Goal: Information Seeking & Learning: Learn about a topic

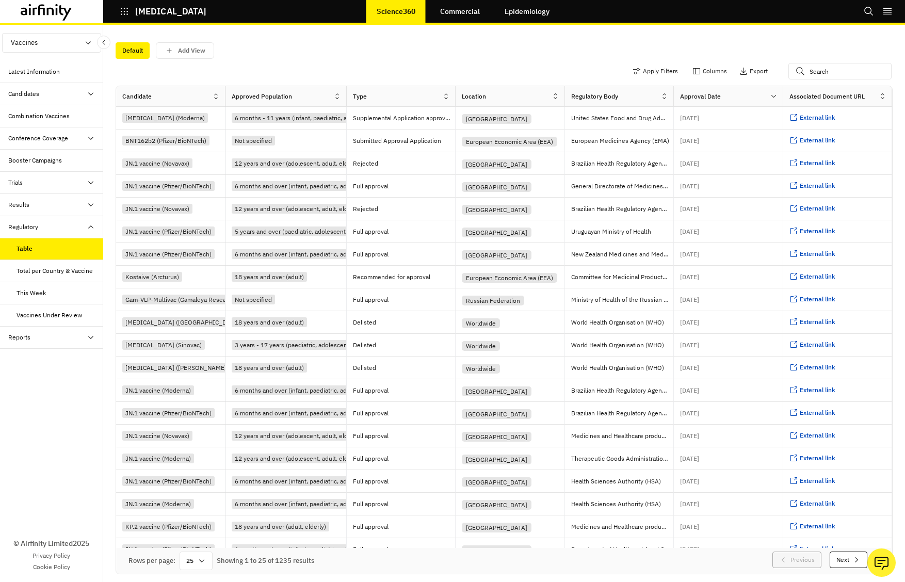
click at [58, 183] on div "Trials" at bounding box center [55, 182] width 95 height 9
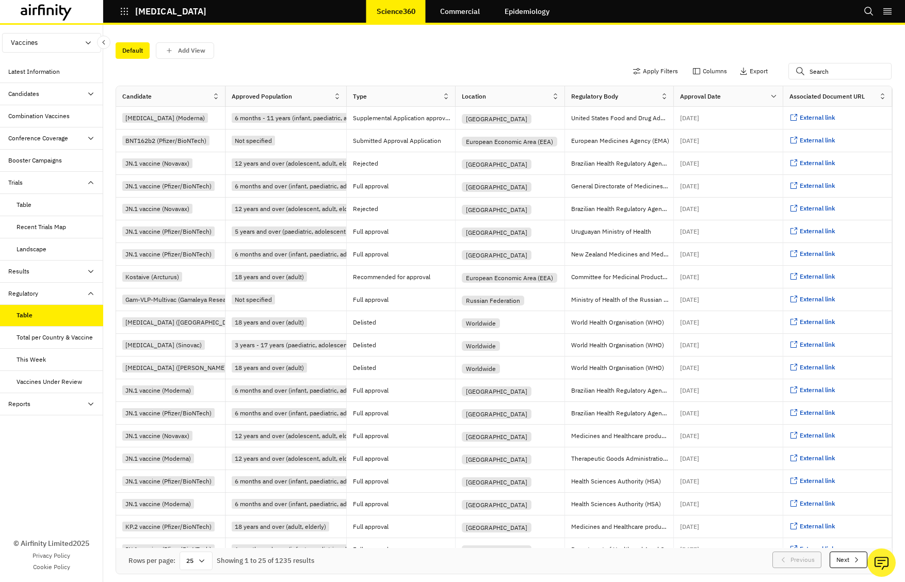
click at [54, 203] on div "Table" at bounding box center [60, 204] width 87 height 9
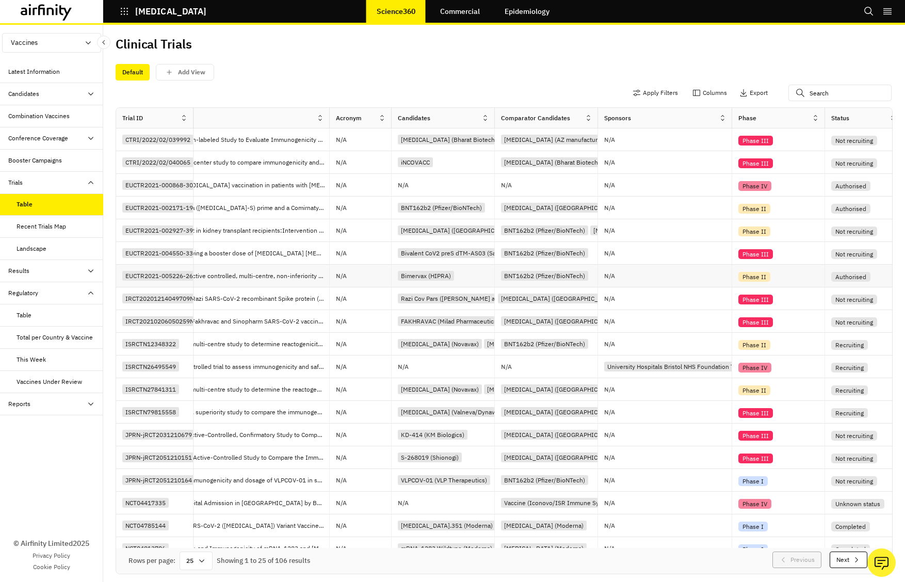
scroll to position [0, 123]
click at [380, 121] on icon at bounding box center [381, 118] width 8 height 8
click at [363, 172] on div "Sort Ascending" at bounding box center [336, 165] width 106 height 23
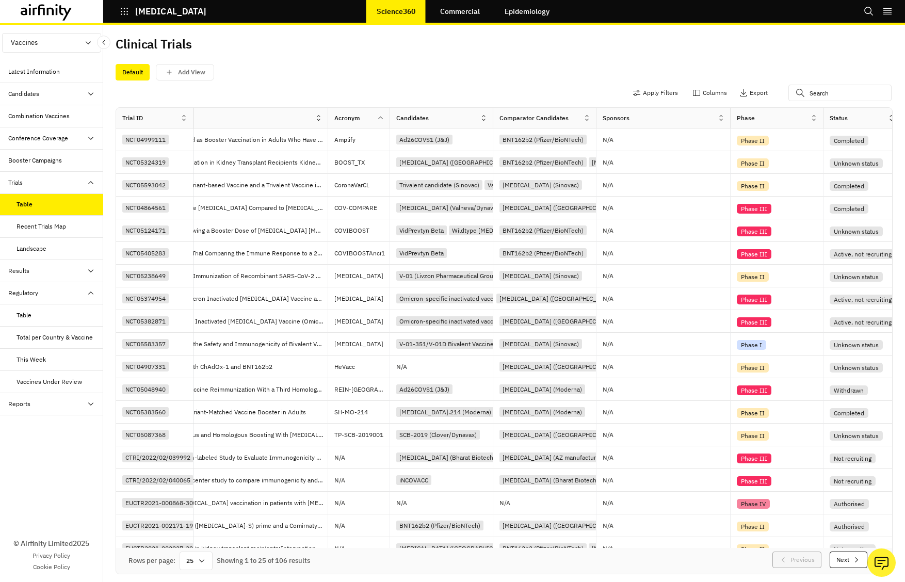
click at [722, 119] on icon at bounding box center [721, 118] width 4 height 6
click at [698, 167] on div "Sort Ascending" at bounding box center [677, 165] width 106 height 23
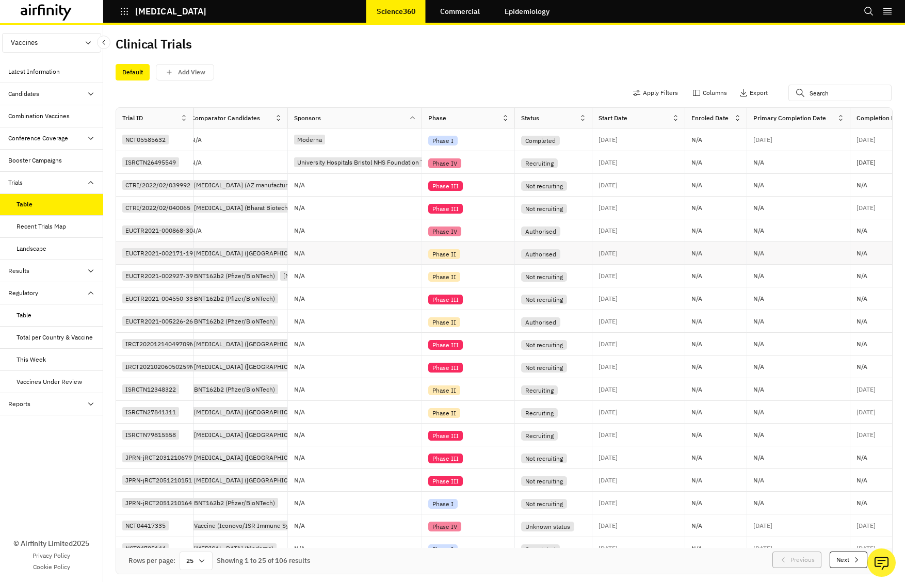
scroll to position [0, 440]
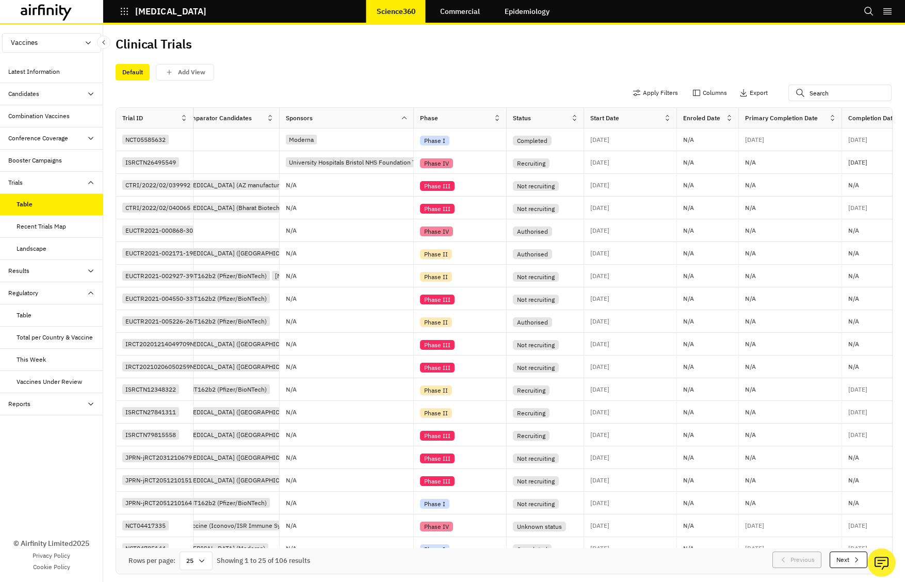
click at [728, 121] on icon at bounding box center [729, 118] width 8 height 8
click at [713, 166] on div "Sort Ascending" at bounding box center [685, 165] width 106 height 23
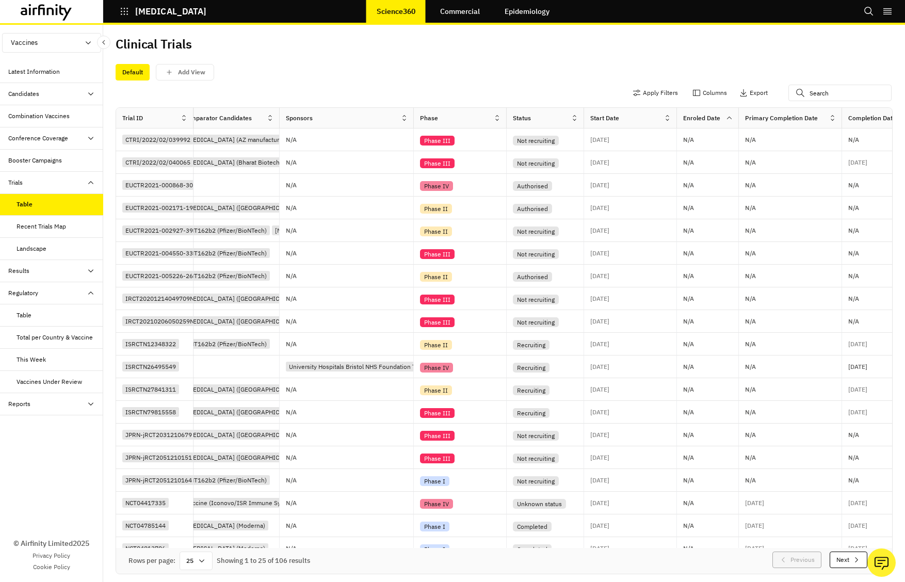
click at [732, 120] on icon at bounding box center [729, 118] width 8 height 8
click at [707, 192] on div "Sort Descending" at bounding box center [685, 187] width 106 height 23
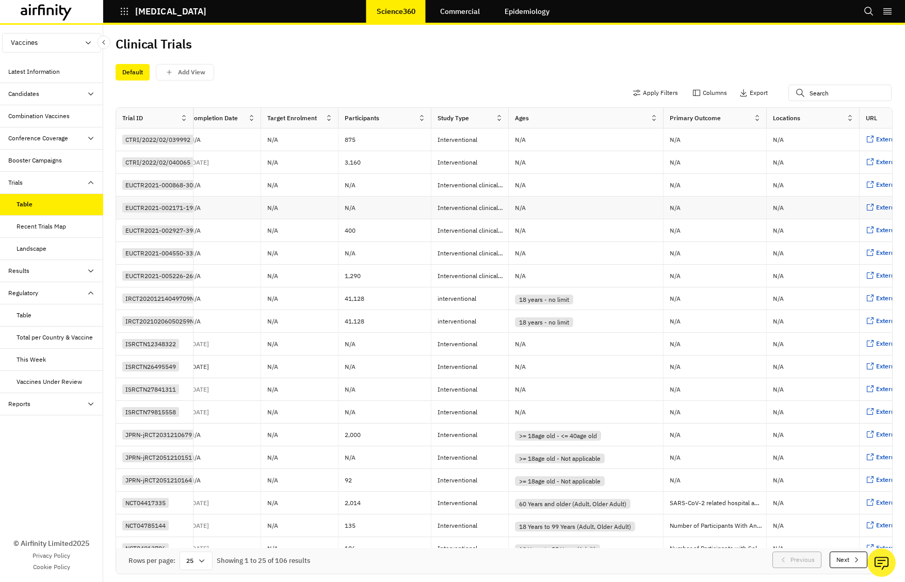
scroll to position [0, 1132]
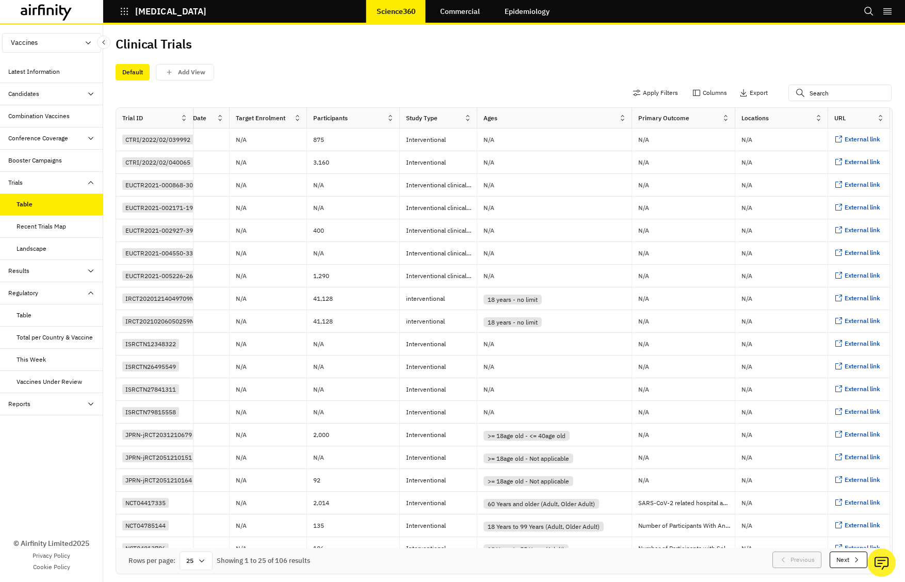
click at [817, 120] on icon at bounding box center [819, 118] width 4 height 6
click at [785, 168] on div "Sort Ascending" at bounding box center [772, 165] width 106 height 23
click at [814, 117] on icon at bounding box center [818, 118] width 8 height 8
click at [787, 185] on div "Sort Descending" at bounding box center [772, 187] width 106 height 23
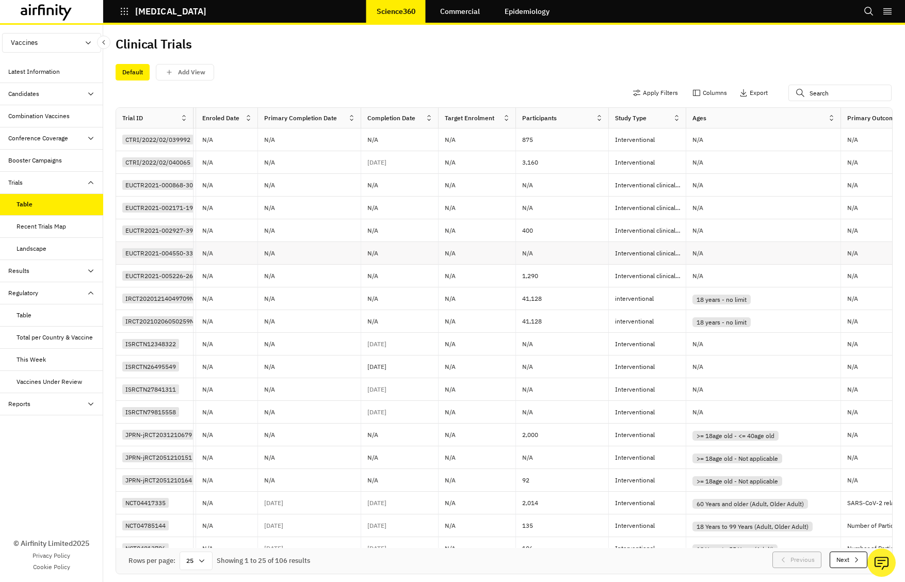
scroll to position [0, 887]
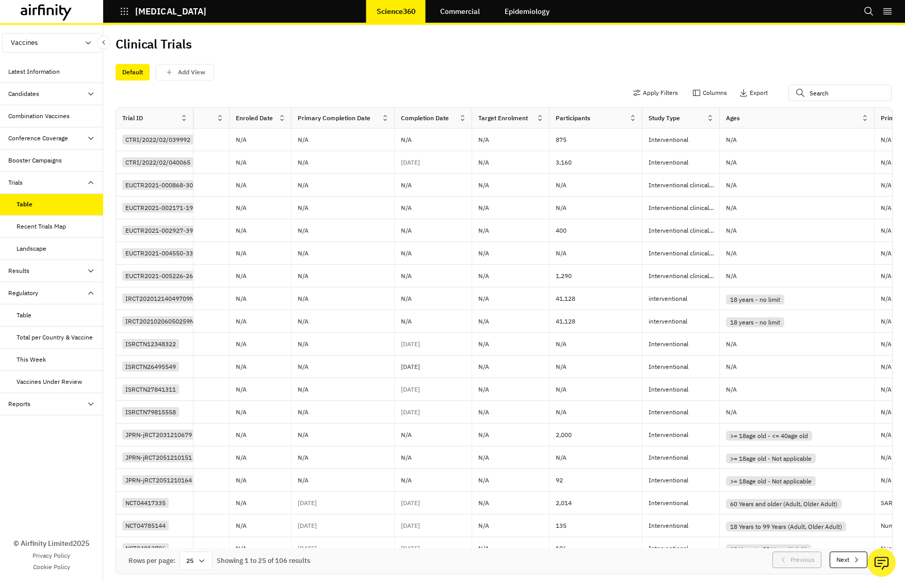
click at [539, 120] on icon at bounding box center [540, 118] width 8 height 8
click at [514, 187] on div "Sort Descending" at bounding box center [496, 187] width 106 height 23
click at [539, 117] on icon at bounding box center [540, 118] width 8 height 8
click at [515, 169] on div "Sort Ascending" at bounding box center [496, 165] width 106 height 23
click at [540, 120] on icon at bounding box center [540, 118] width 8 height 8
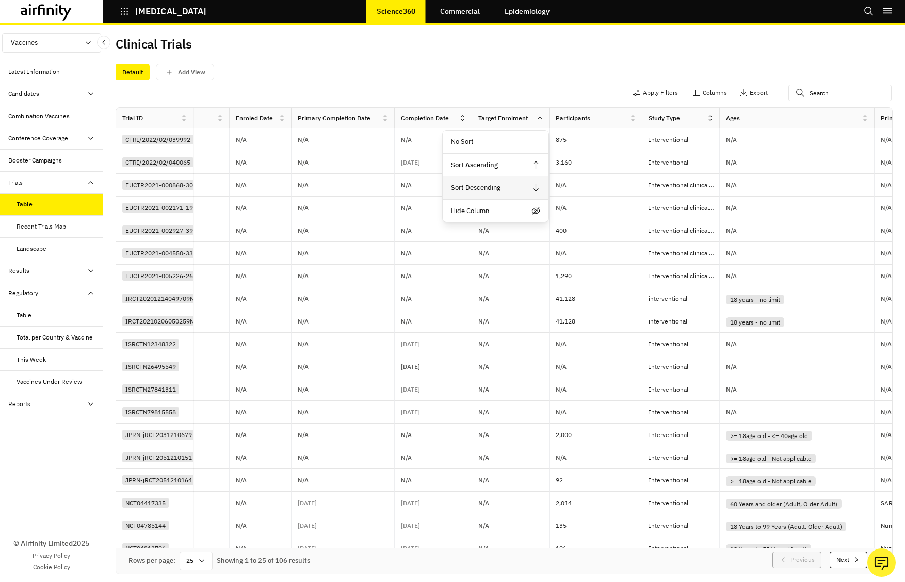
click at [514, 187] on div "Sort Descending" at bounding box center [496, 187] width 106 height 23
drag, startPoint x: 527, startPoint y: 119, endPoint x: 478, endPoint y: 119, distance: 49.0
click at [478, 119] on div "Target Enrolment" at bounding box center [503, 117] width 50 height 9
copy div "Target Enrolment"
click at [541, 119] on icon at bounding box center [540, 118] width 8 height 8
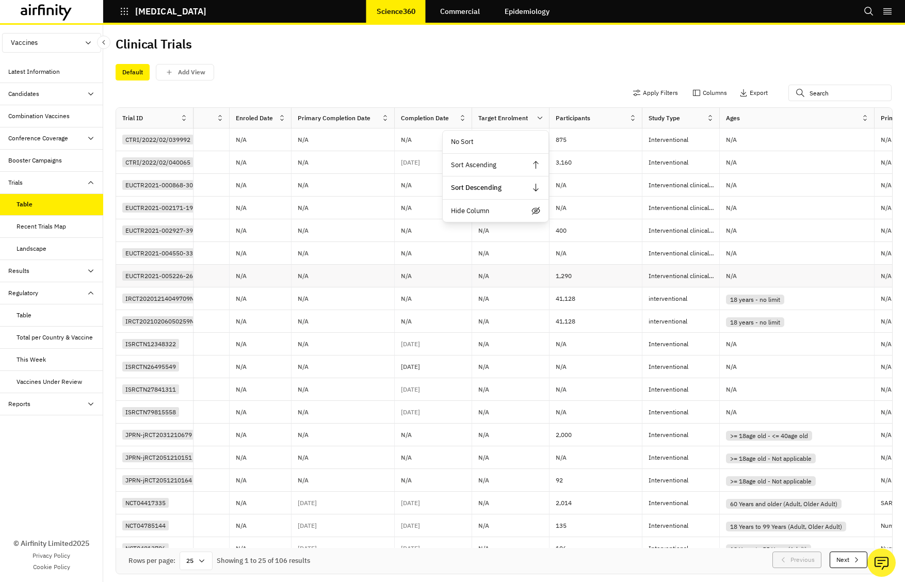
click at [596, 275] on p "1,290" at bounding box center [599, 276] width 86 height 10
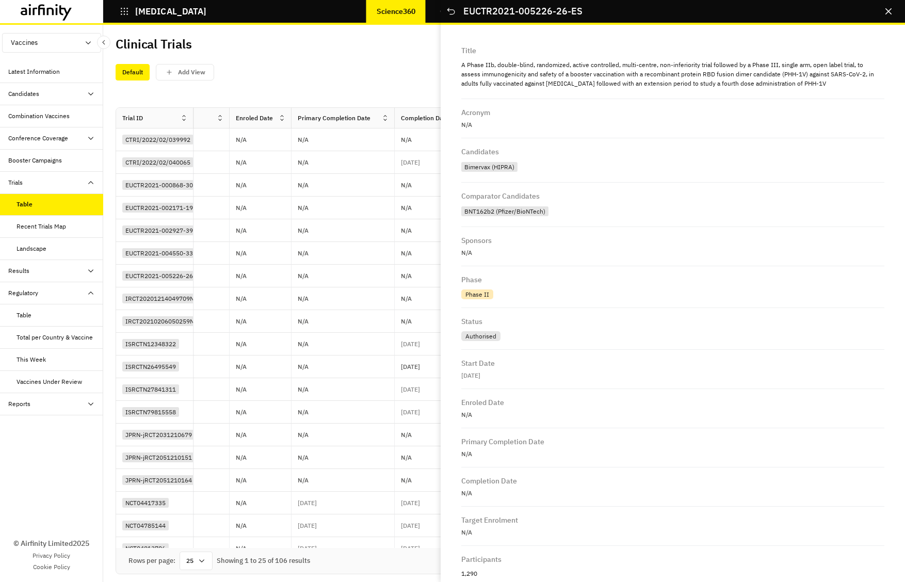
click at [891, 13] on icon "Close" at bounding box center [888, 11] width 6 height 6
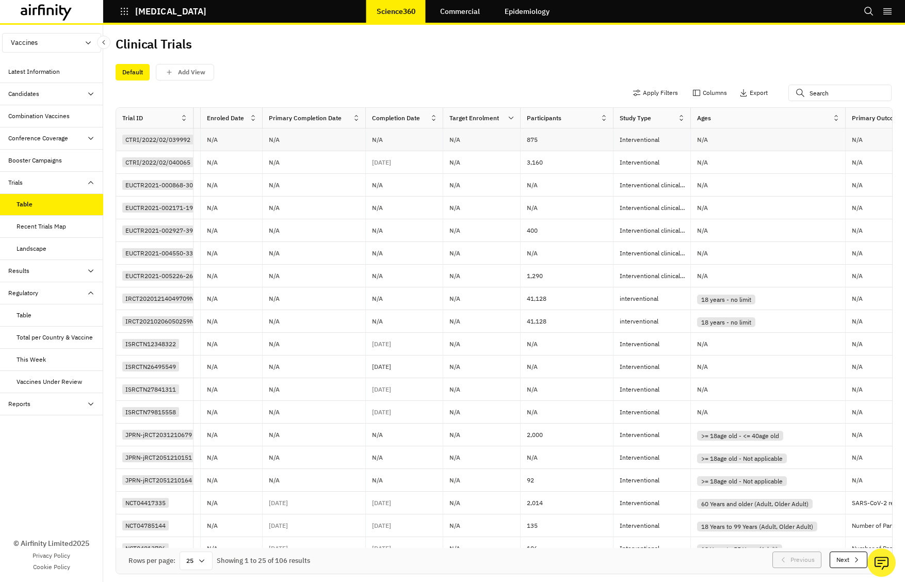
scroll to position [0, 802]
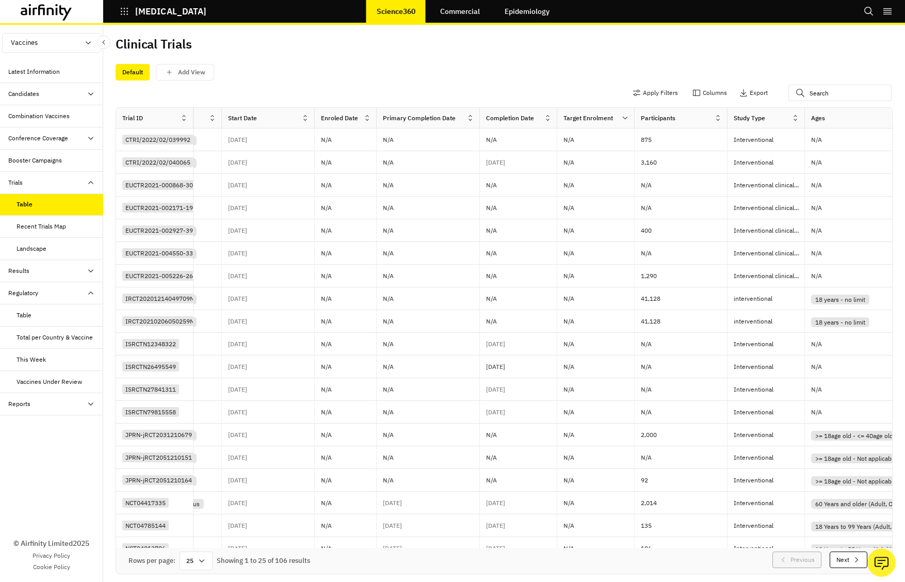
click at [468, 121] on icon at bounding box center [470, 118] width 8 height 8
click at [439, 191] on div "Sort Descending" at bounding box center [426, 187] width 106 height 23
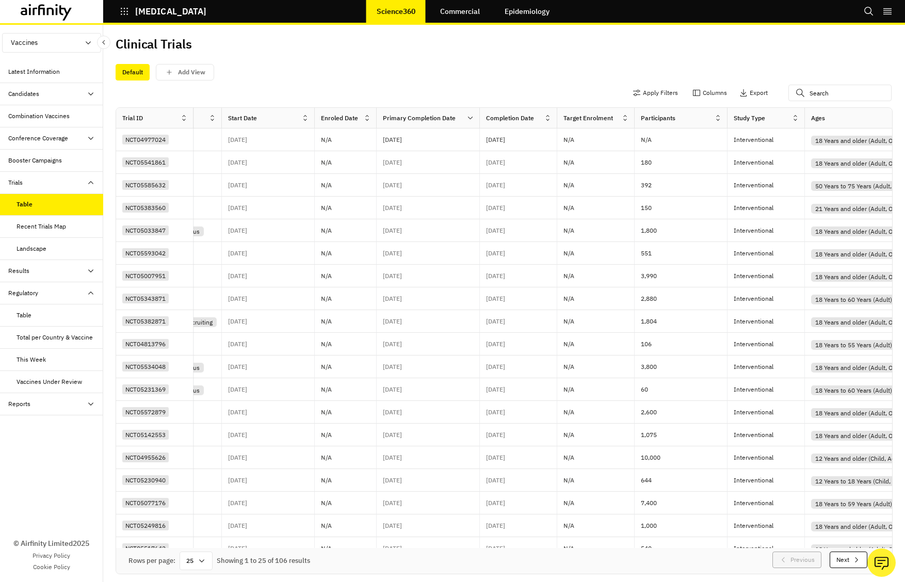
click at [366, 118] on icon at bounding box center [367, 118] width 8 height 8
click at [354, 187] on div "Sort Descending" at bounding box center [323, 187] width 106 height 23
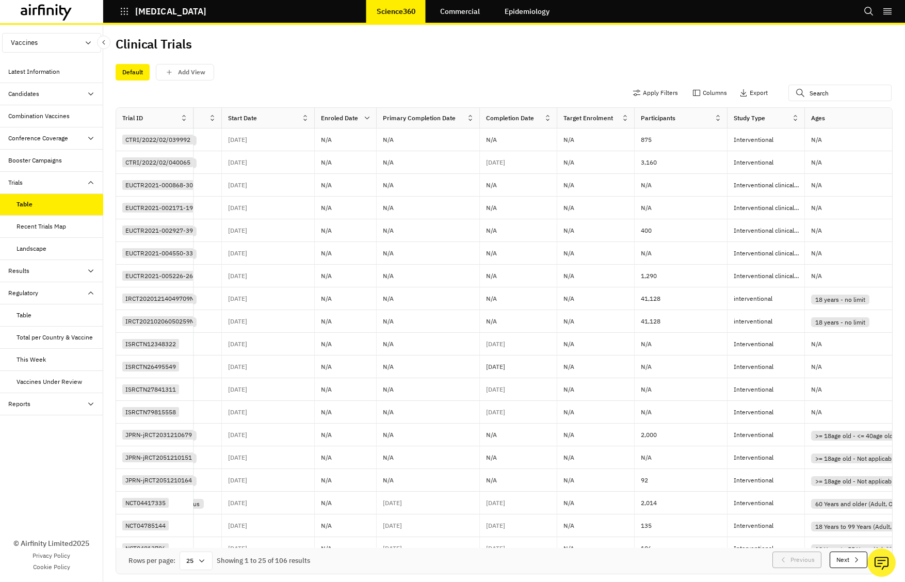
click at [368, 118] on icon at bounding box center [367, 118] width 8 height 8
click at [349, 163] on div "Sort Ascending" at bounding box center [323, 165] width 106 height 23
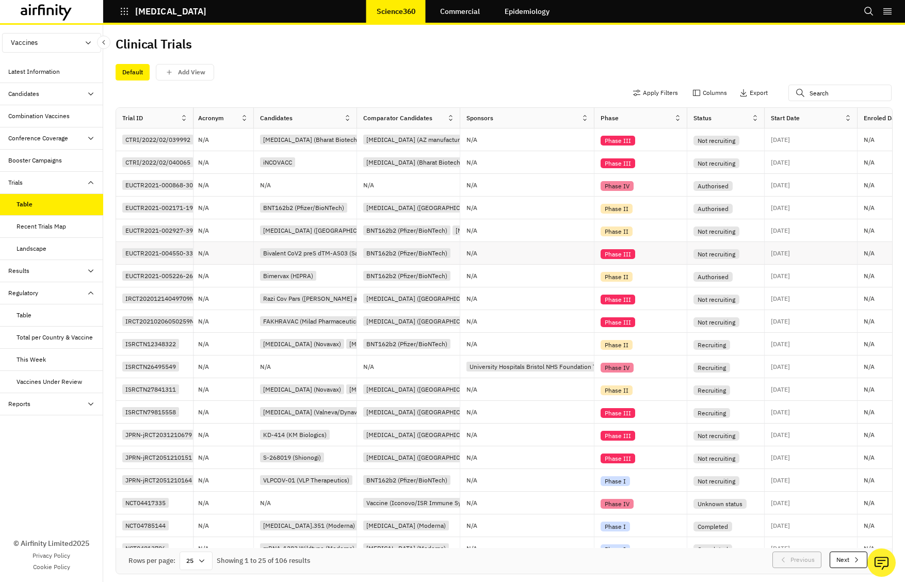
scroll to position [0, 156]
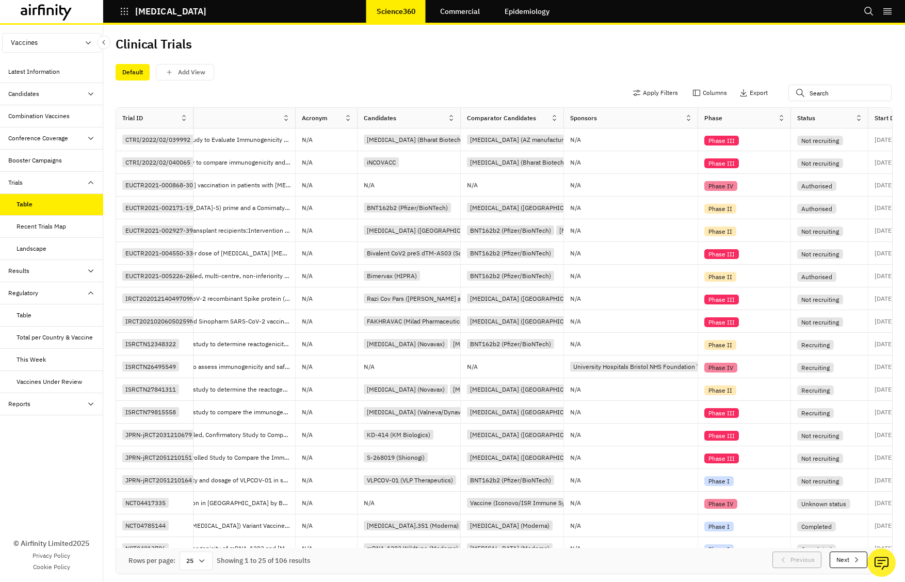
click at [347, 122] on div at bounding box center [350, 118] width 13 height 13
click at [329, 170] on div "Sort Ascending" at bounding box center [304, 165] width 106 height 23
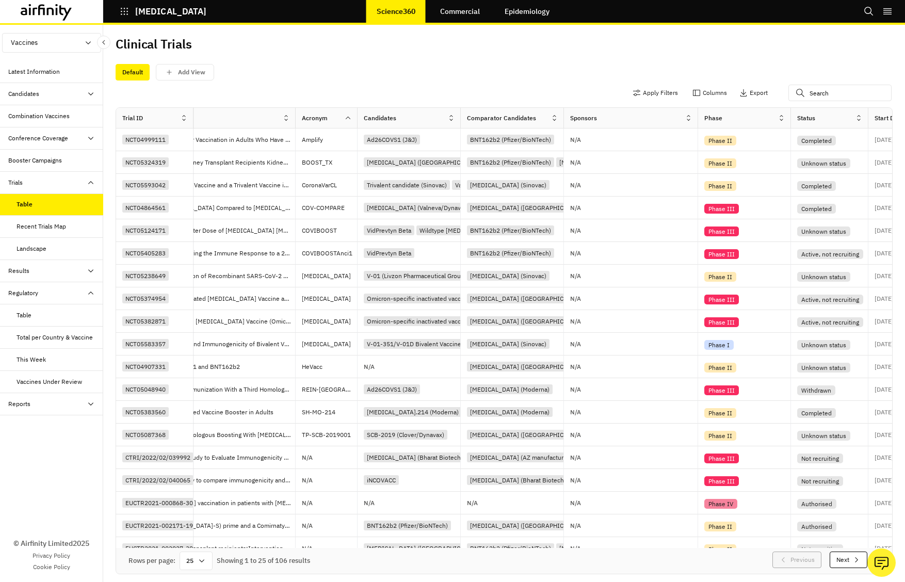
click at [344, 118] on icon at bounding box center [348, 118] width 8 height 8
click at [321, 190] on div "Sort Descending" at bounding box center [304, 187] width 106 height 23
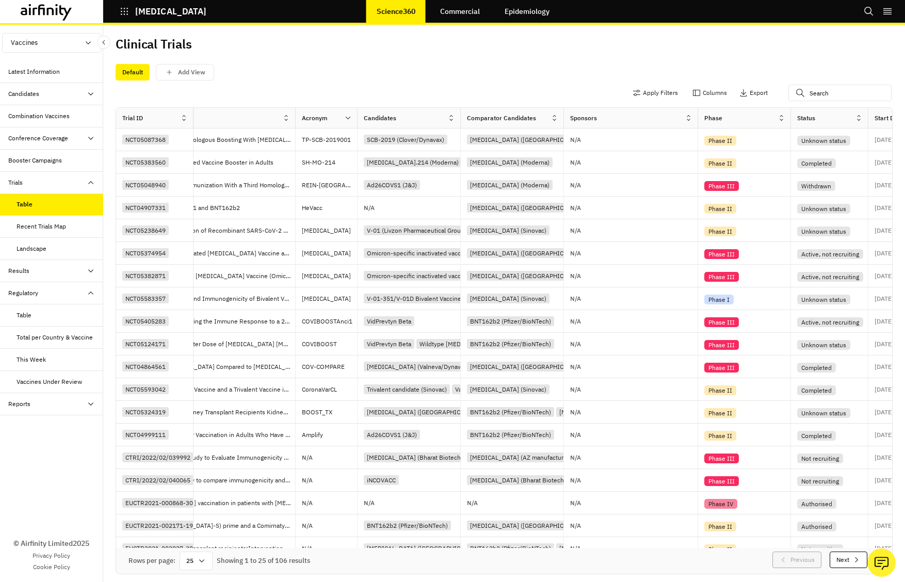
click at [396, 76] on div "Default Add View" at bounding box center [504, 72] width 777 height 17
click at [349, 120] on icon at bounding box center [348, 118] width 8 height 8
click at [325, 186] on div "Sort Descending" at bounding box center [304, 187] width 106 height 23
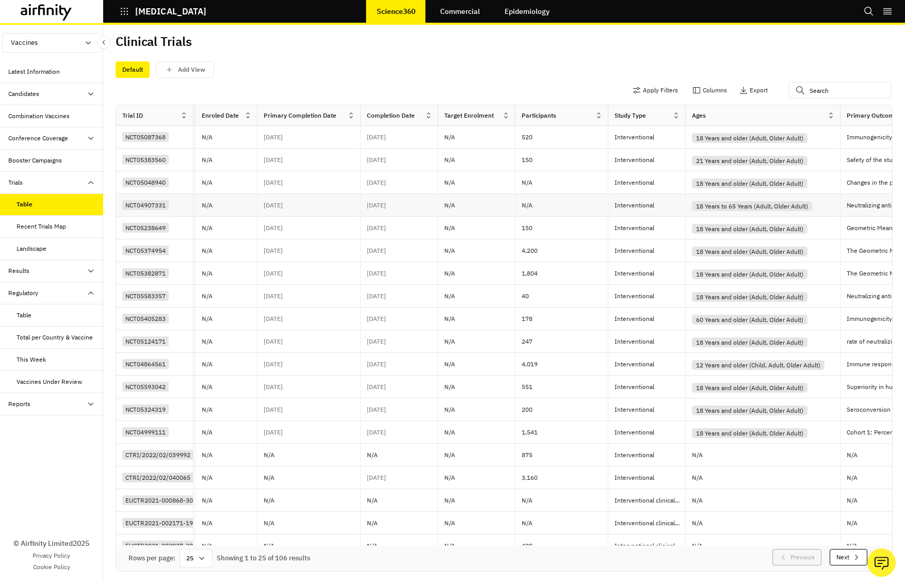
scroll to position [0, 935]
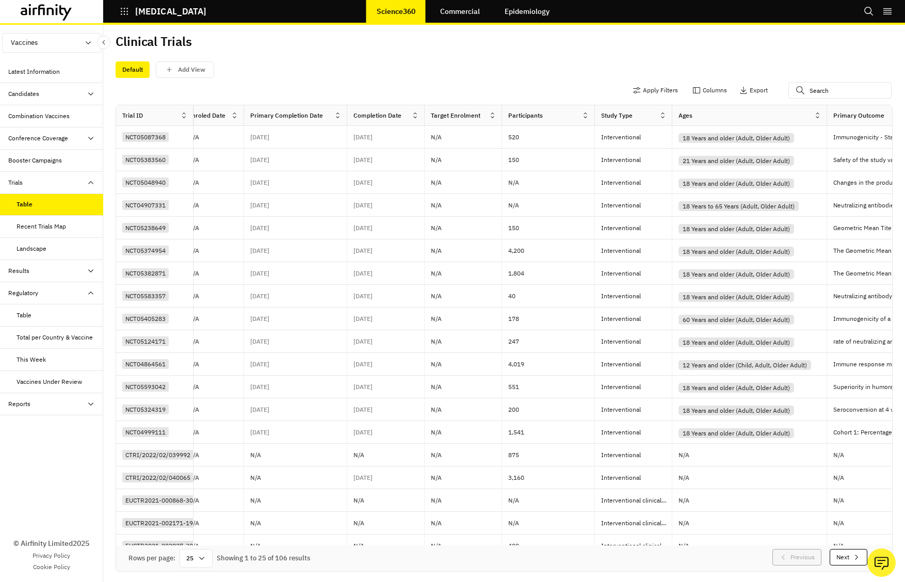
click at [74, 270] on div "Results" at bounding box center [55, 270] width 95 height 9
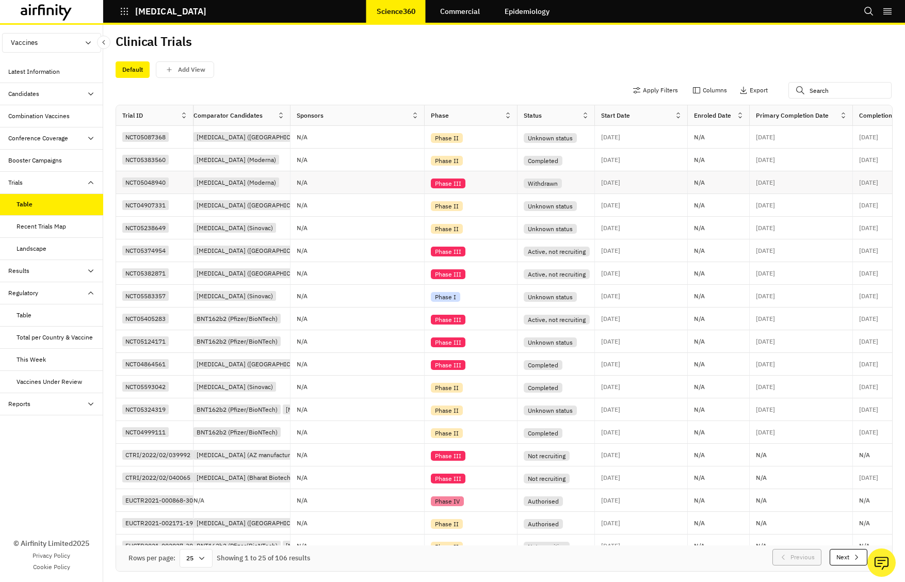
scroll to position [0, 425]
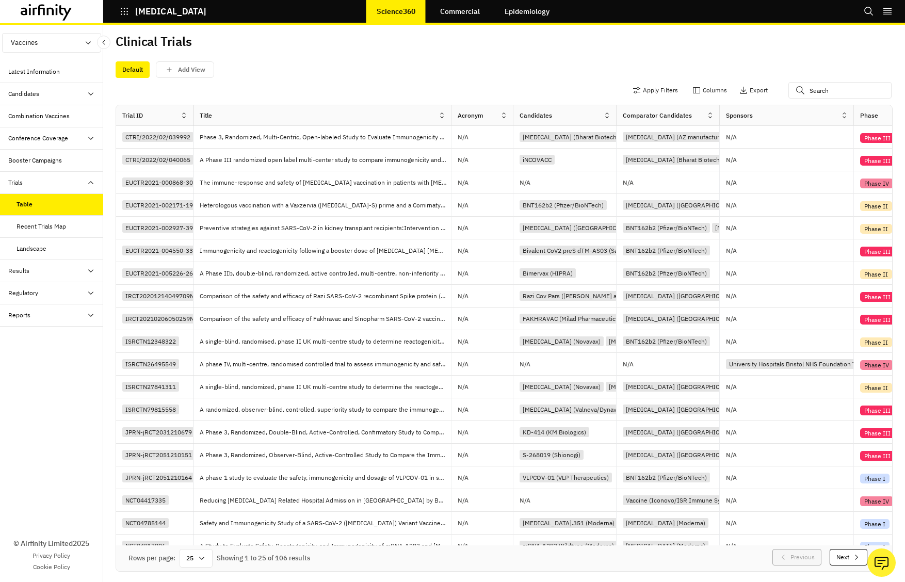
scroll to position [0, 66]
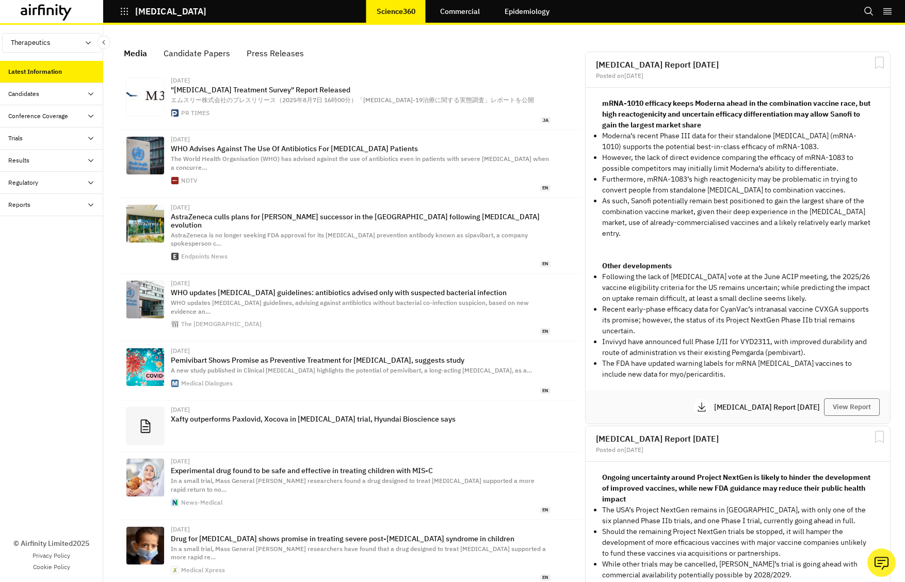
scroll to position [655, 309]
click at [79, 40] on button "Therapeutics" at bounding box center [51, 43] width 99 height 20
click at [71, 61] on link "Vaccines" at bounding box center [52, 62] width 98 height 20
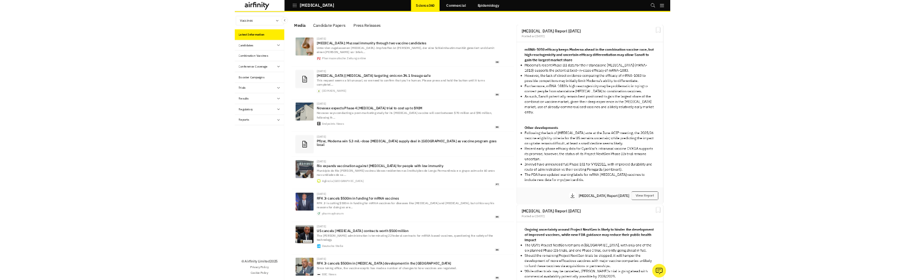
scroll to position [657, 309]
